Goal: Use online tool/utility: Utilize a website feature to perform a specific function

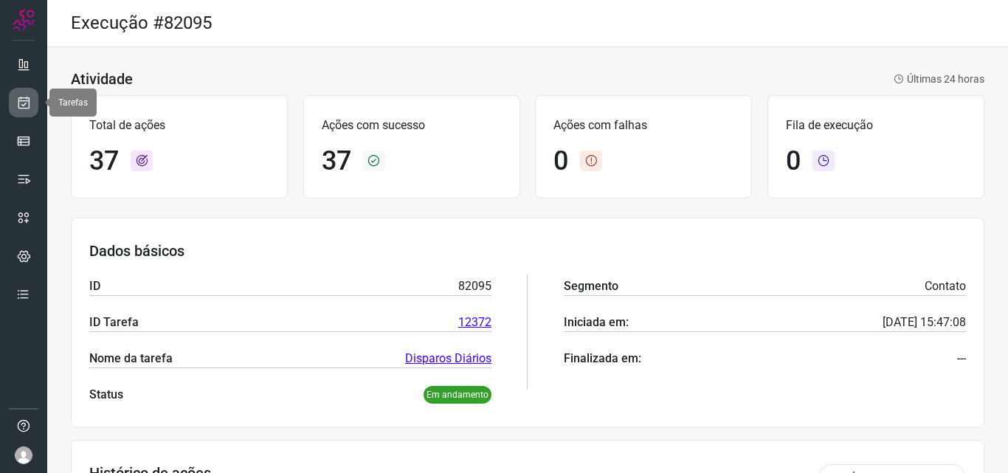
click at [36, 98] on link at bounding box center [24, 103] width 30 height 30
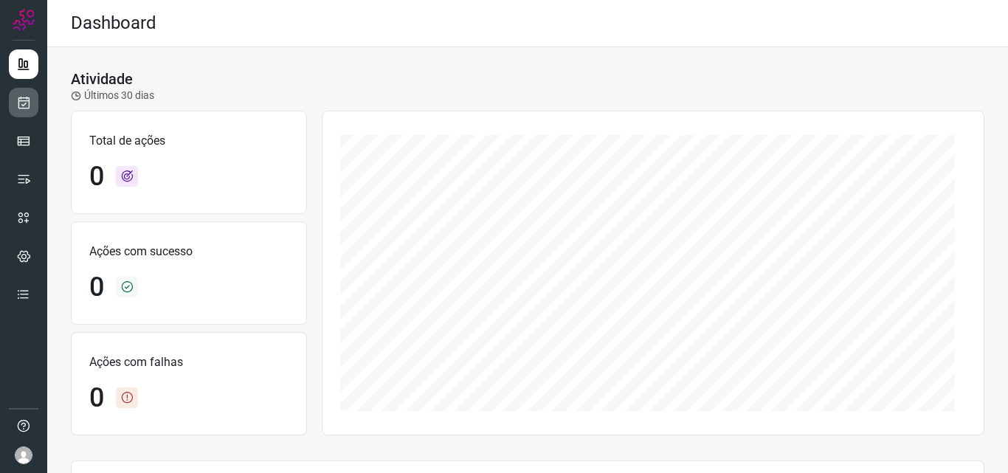
click at [21, 113] on link at bounding box center [24, 103] width 30 height 30
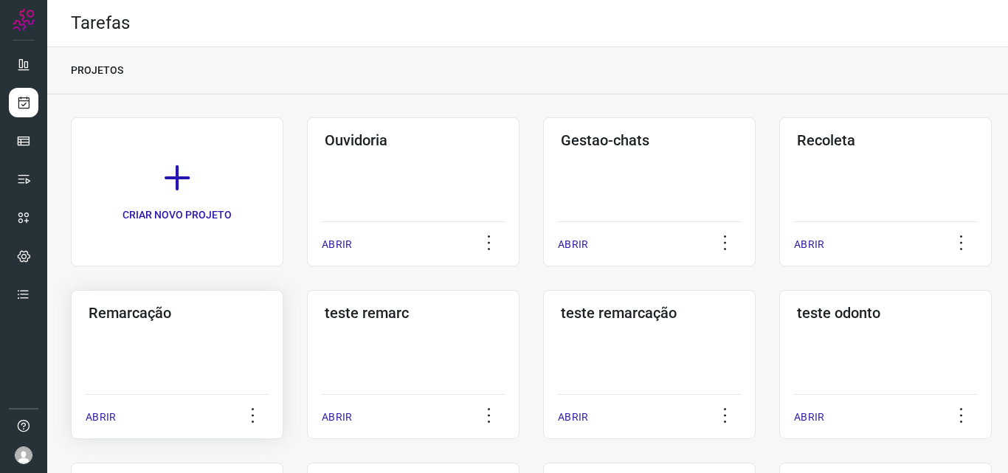
click at [307, 332] on div "Remarcação ABRIR" at bounding box center [413, 364] width 213 height 149
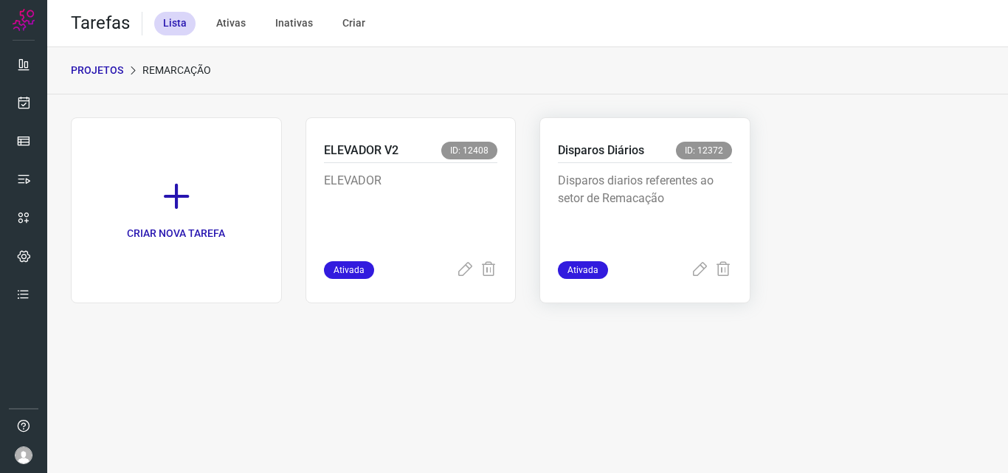
click at [636, 213] on p "Disparos diarios referentes ao setor de Remacação" at bounding box center [645, 209] width 174 height 74
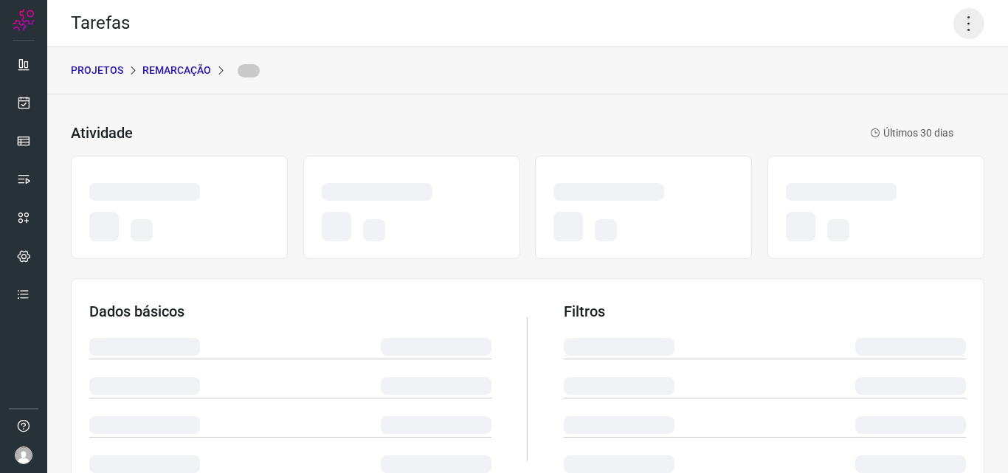
click at [954, 18] on icon at bounding box center [969, 23] width 31 height 31
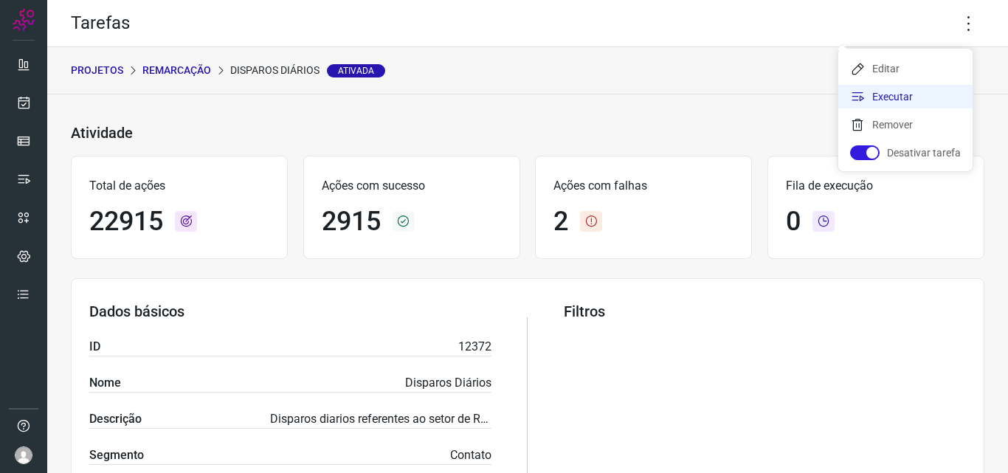
click at [909, 99] on li "Executar" at bounding box center [906, 97] width 134 height 24
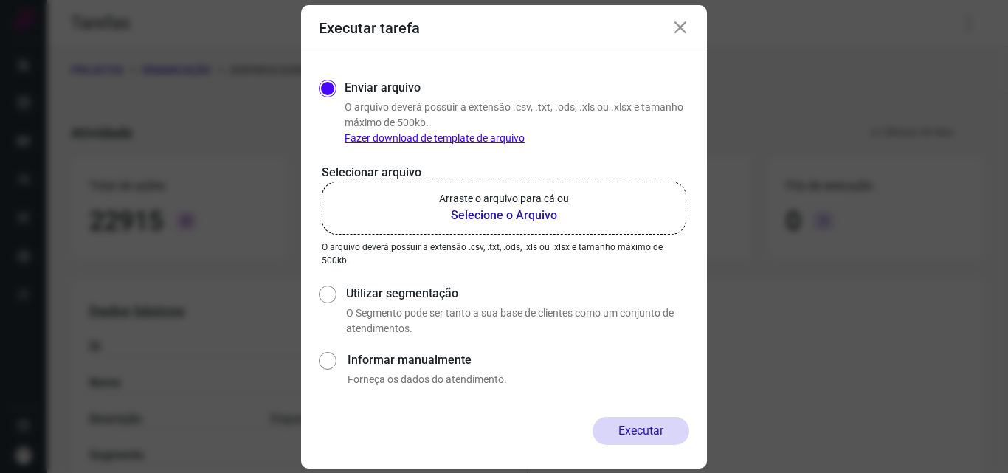
click at [560, 204] on p "Arraste o arquivo para cá ou" at bounding box center [504, 199] width 130 height 16
click at [0, 0] on input "Arraste o arquivo para cá ou Selecione o Arquivo" at bounding box center [0, 0] width 0 height 0
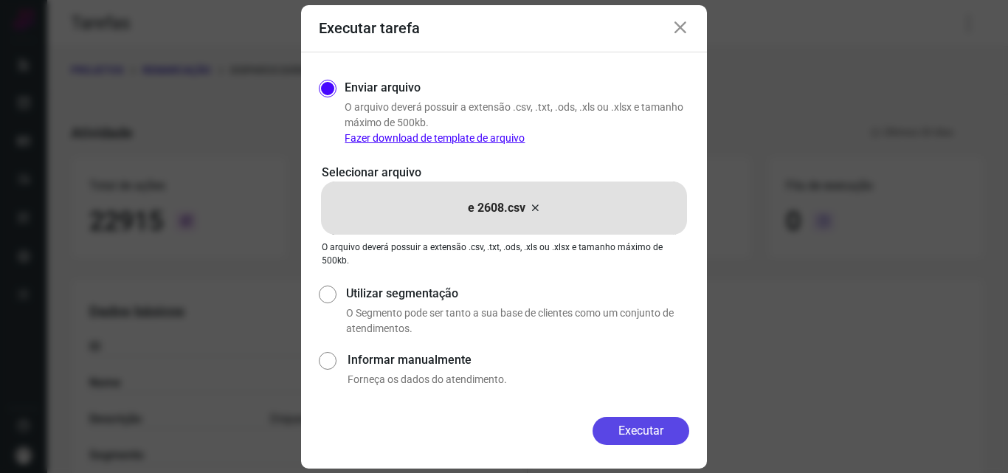
click at [623, 427] on button "Executar" at bounding box center [641, 431] width 97 height 28
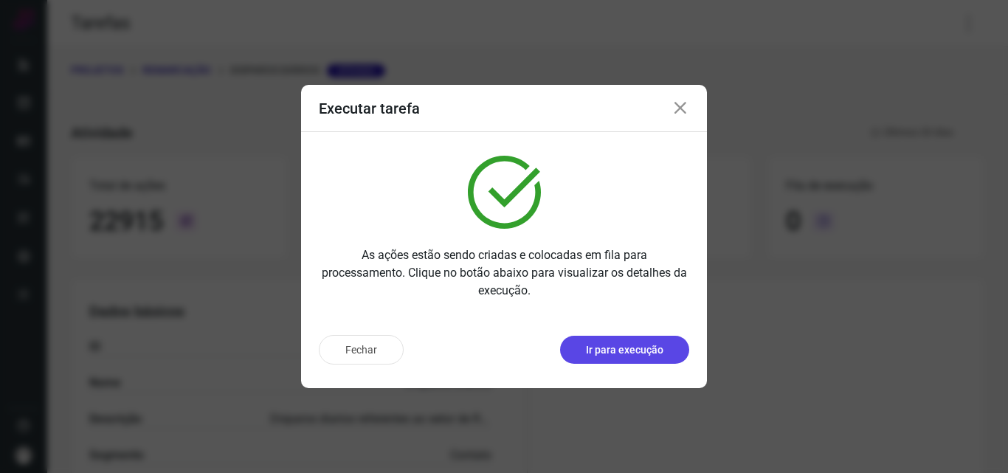
click at [637, 347] on p "Ir para execução" at bounding box center [625, 351] width 78 height 16
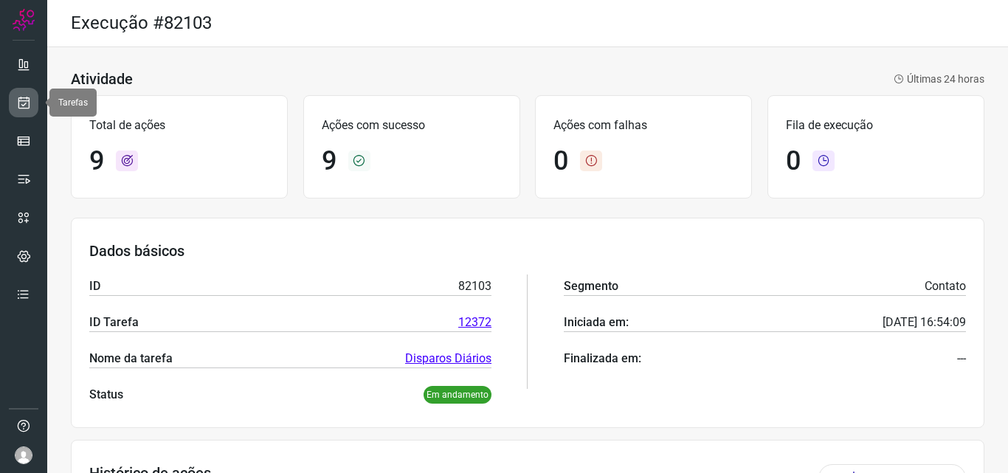
click at [27, 101] on icon at bounding box center [24, 102] width 16 height 15
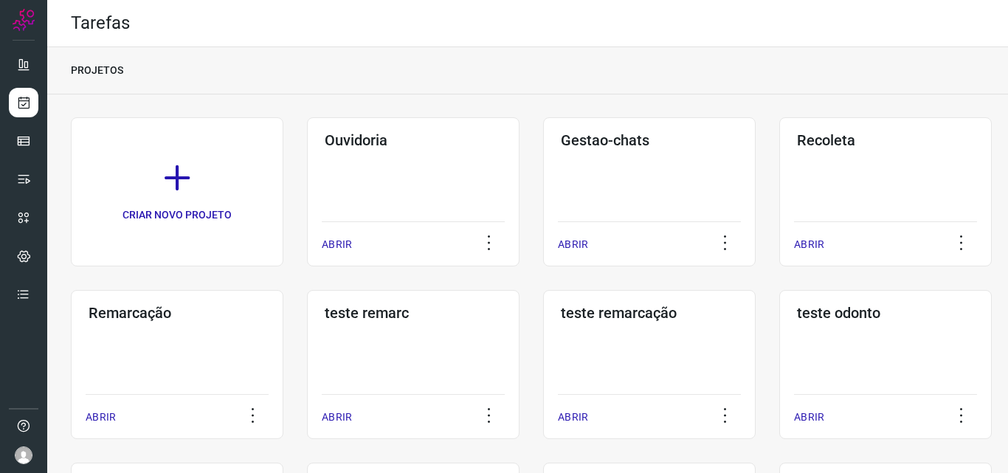
click at [307, 340] on div "Remarcação ABRIR" at bounding box center [413, 364] width 213 height 149
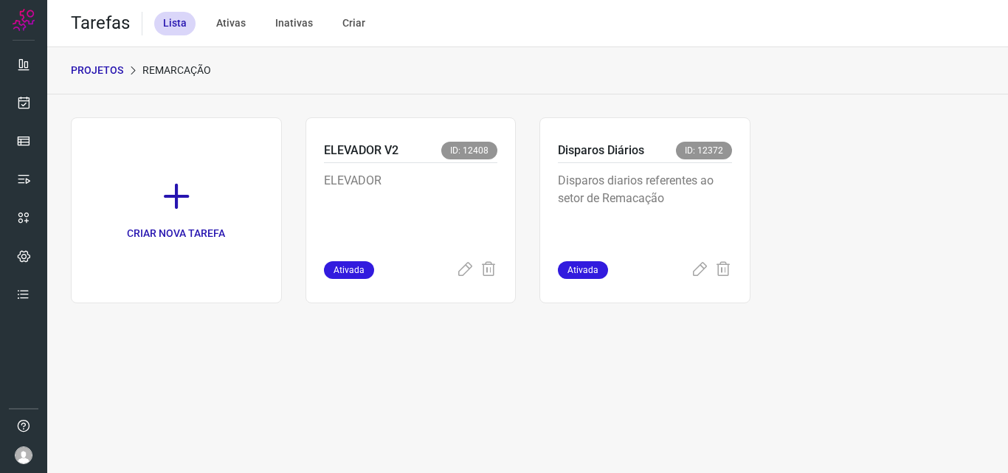
click at [678, 204] on p "Disparos diarios referentes ao setor de Remacação" at bounding box center [645, 209] width 174 height 74
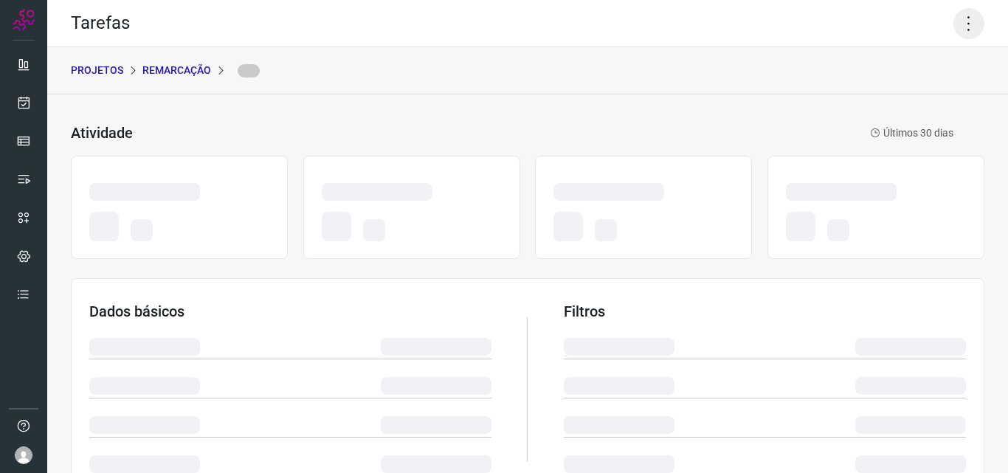
click at [954, 19] on icon at bounding box center [969, 23] width 31 height 31
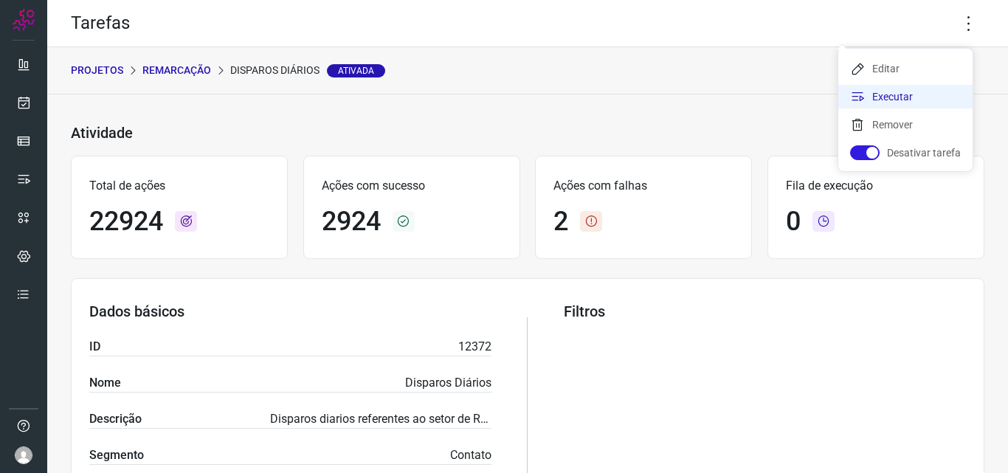
click at [909, 87] on li "Executar" at bounding box center [906, 97] width 134 height 24
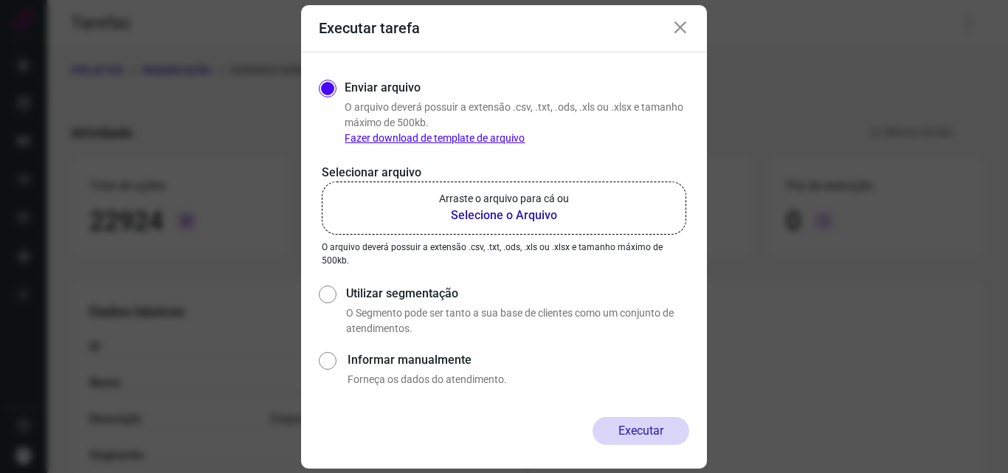
click at [479, 220] on b "Selecione o Arquivo" at bounding box center [504, 216] width 130 height 18
click at [0, 0] on input "Arraste o arquivo para cá ou Selecione o Arquivo" at bounding box center [0, 0] width 0 height 0
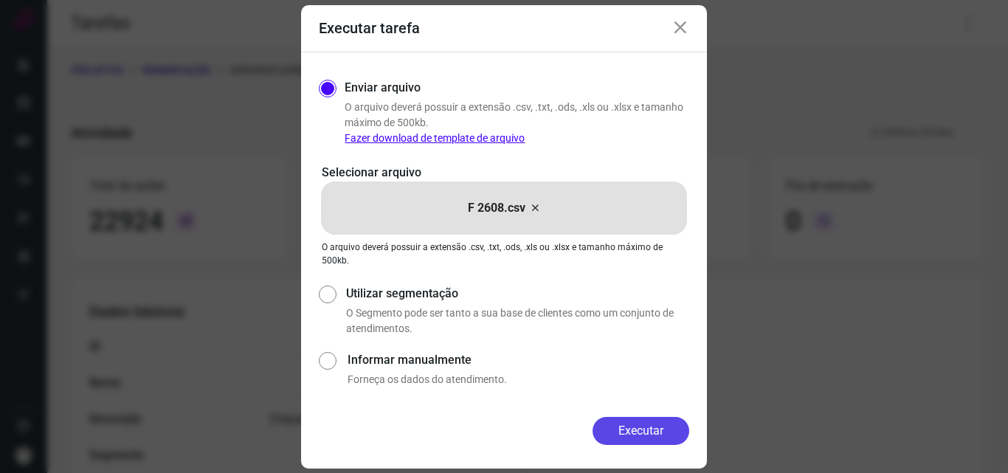
click at [641, 421] on button "Executar" at bounding box center [641, 431] width 97 height 28
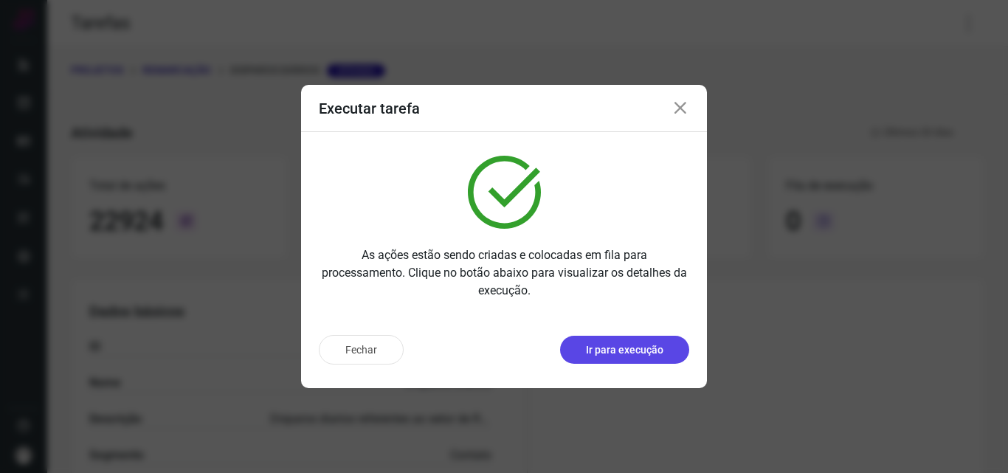
click at [644, 355] on p "Ir para execução" at bounding box center [625, 351] width 78 height 16
